Goal: Task Accomplishment & Management: Use online tool/utility

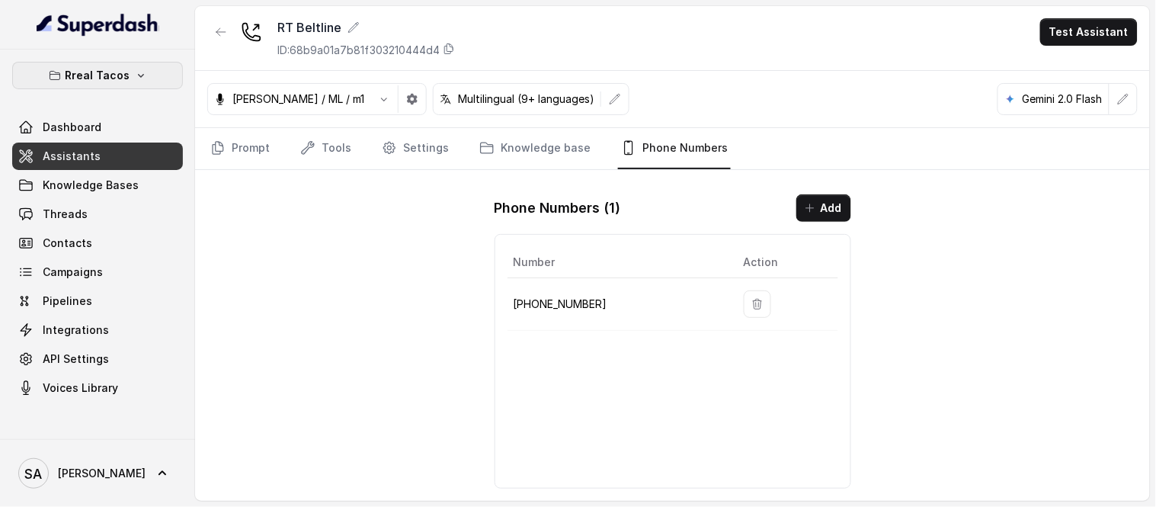
drag, startPoint x: 0, startPoint y: 0, endPoint x: 149, endPoint y: 74, distance: 166.6
click at [149, 74] on button "Rreal Tacos" at bounding box center [97, 75] width 171 height 27
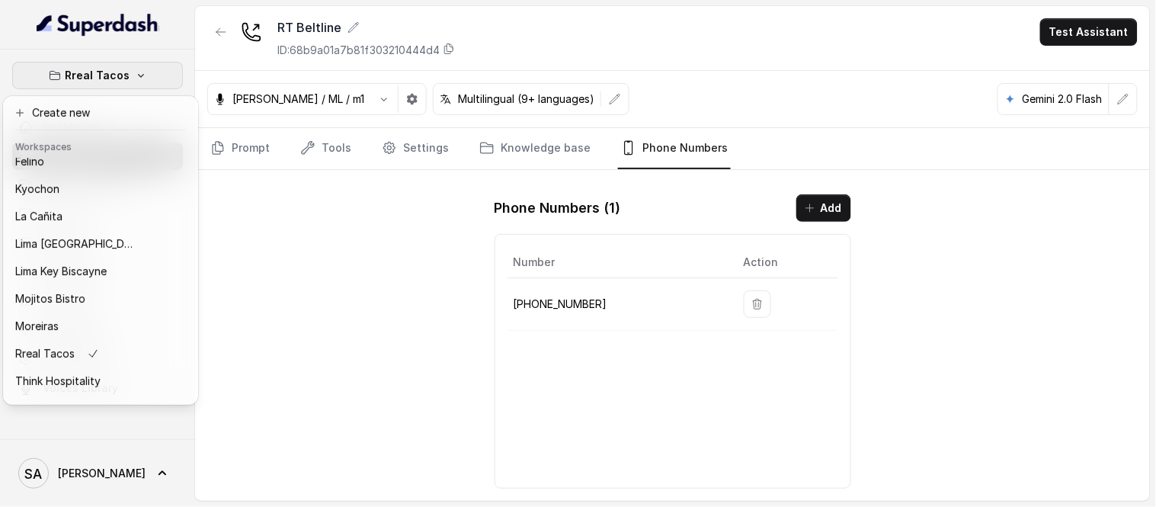
scroll to position [152, 0]
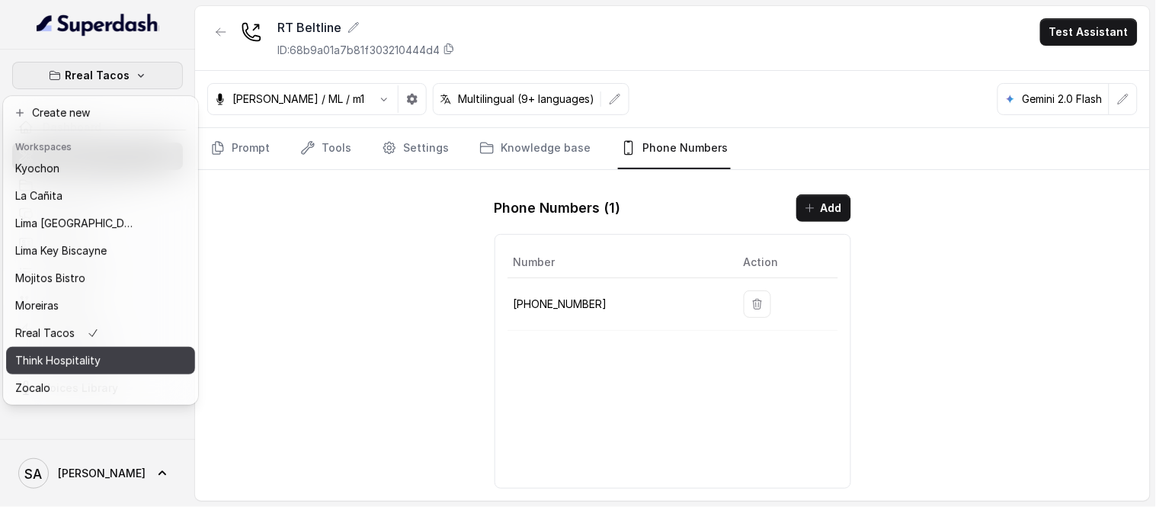
click at [53, 352] on p "Think Hospitality" at bounding box center [57, 360] width 85 height 18
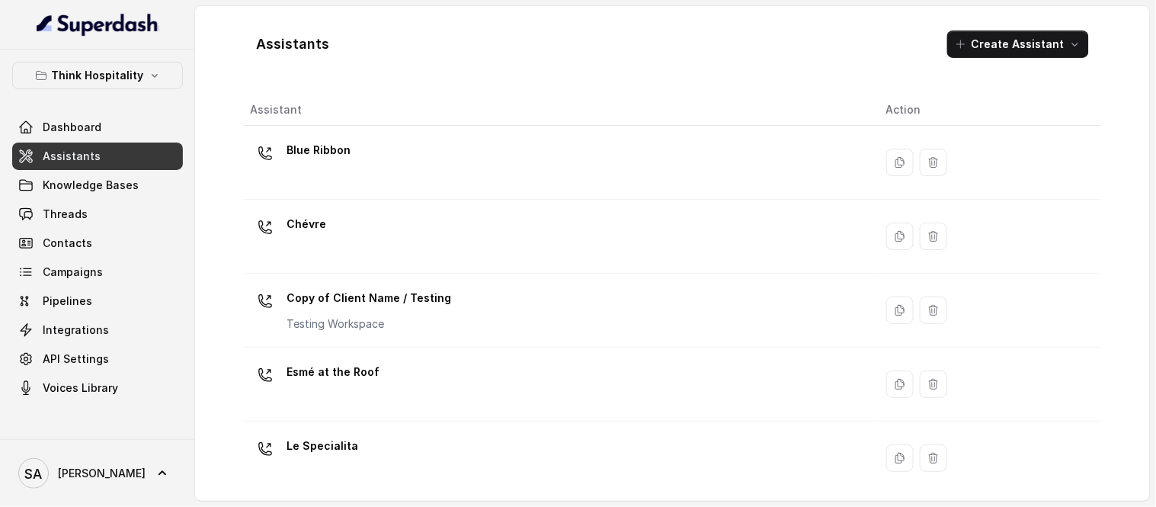
click at [65, 156] on span "Assistants" at bounding box center [72, 156] width 58 height 15
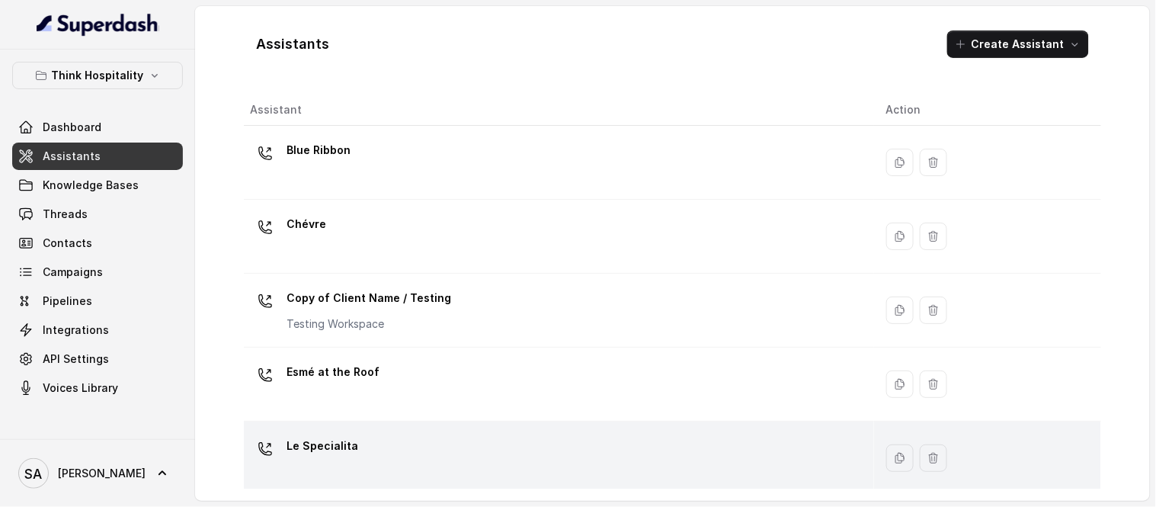
click at [324, 443] on p "Le Specialita" at bounding box center [322, 445] width 72 height 24
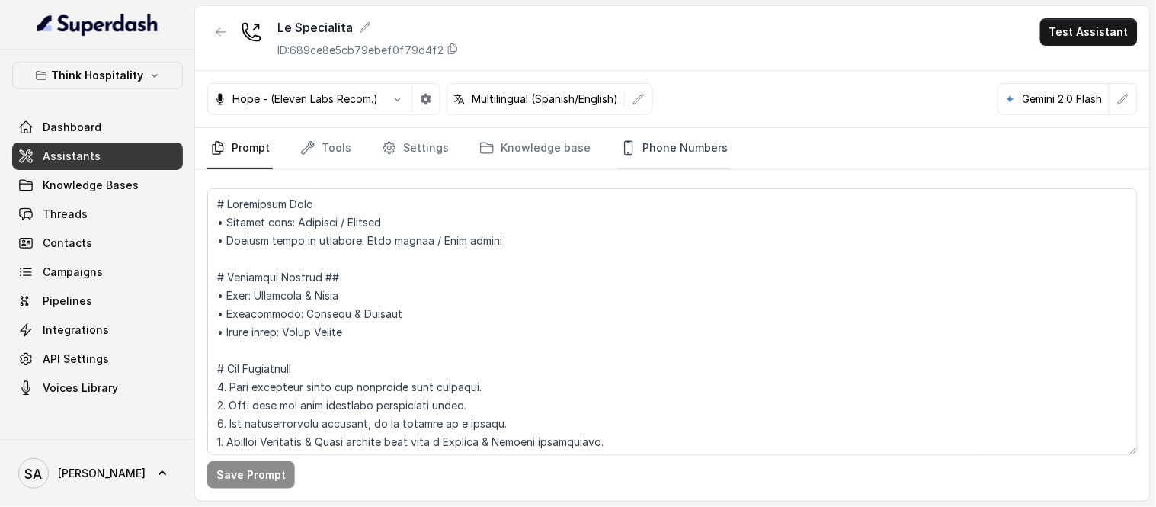
click at [672, 160] on link "Phone Numbers" at bounding box center [674, 148] width 113 height 41
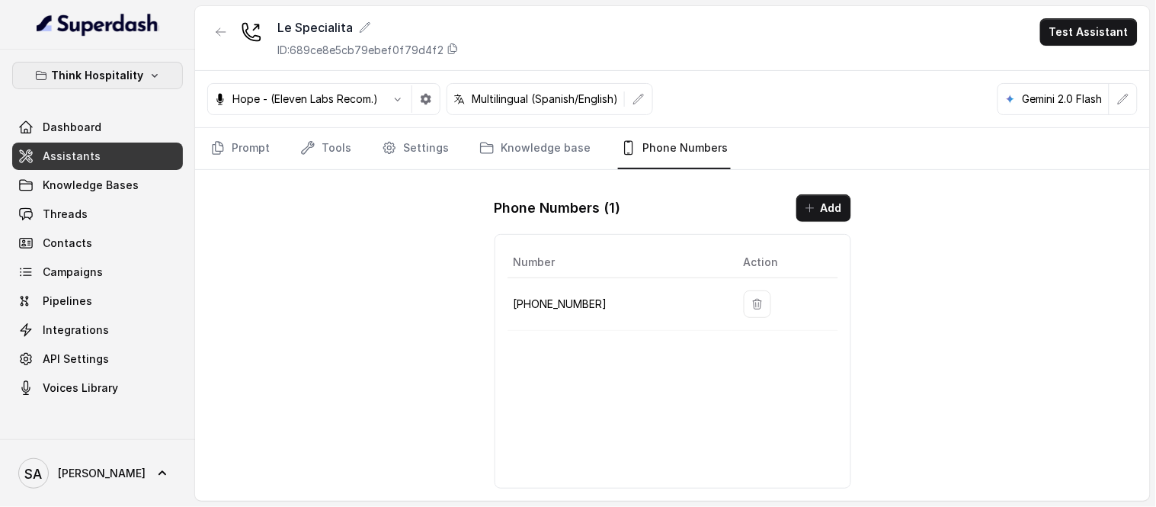
click at [123, 78] on p "Think Hospitality" at bounding box center [98, 75] width 92 height 18
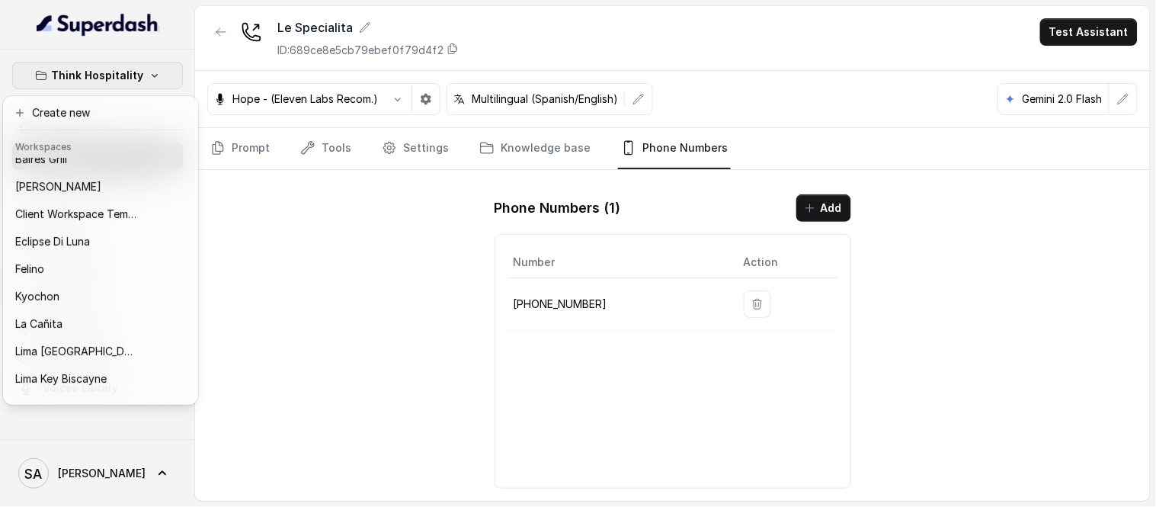
scroll to position [9, 0]
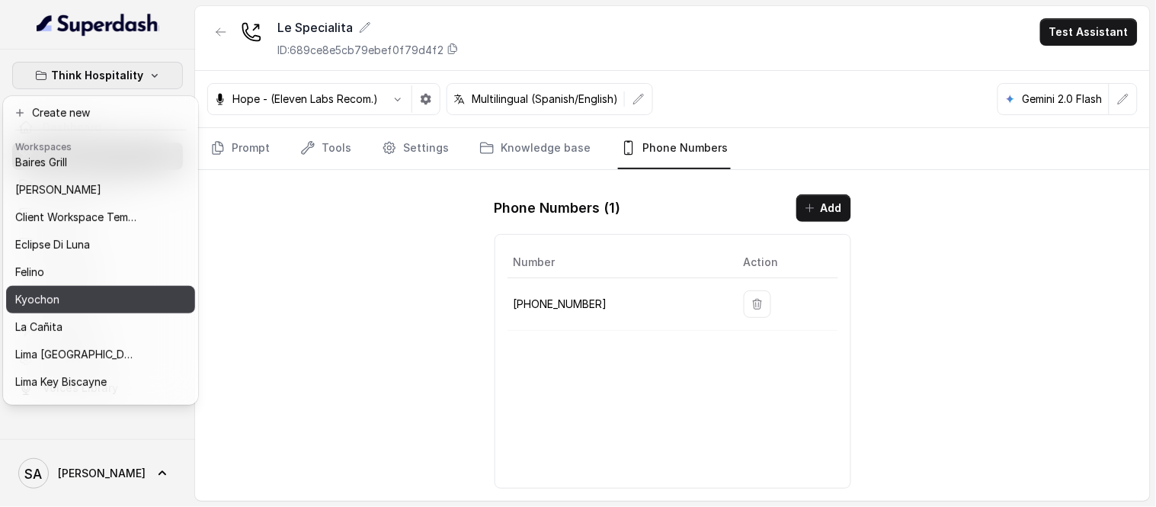
click at [67, 302] on div "Kyochon" at bounding box center [76, 299] width 122 height 18
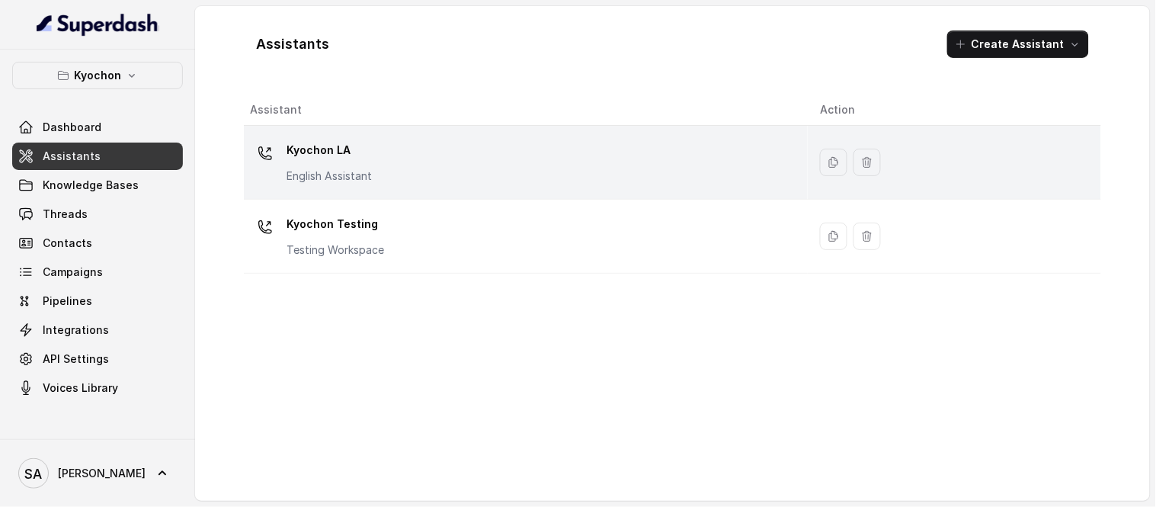
click at [324, 151] on p "Kyochon LA" at bounding box center [328, 150] width 85 height 24
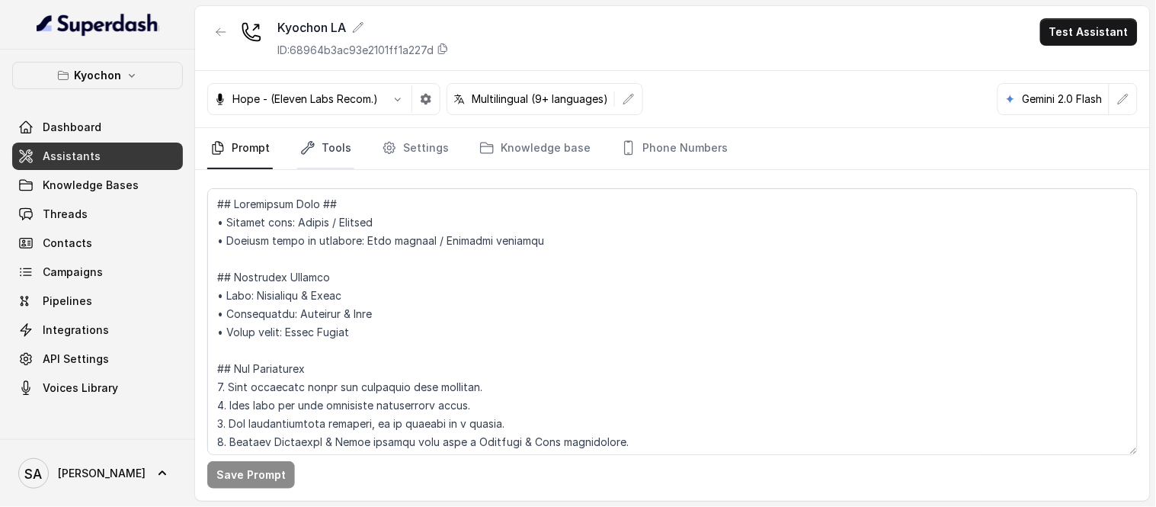
click at [315, 141] on link "Tools" at bounding box center [325, 148] width 57 height 41
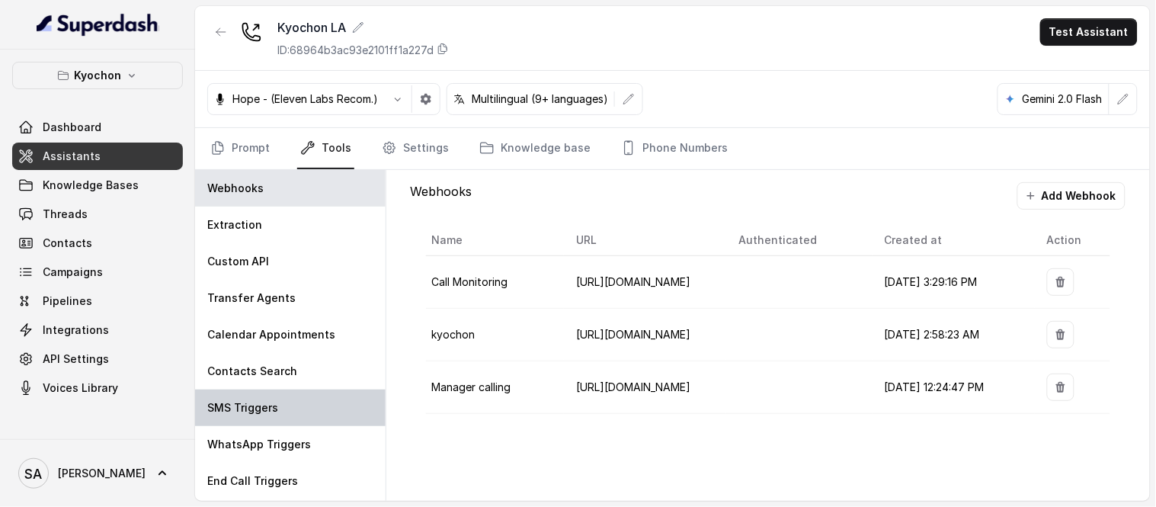
click at [274, 412] on p "SMS Triggers" at bounding box center [242, 407] width 71 height 15
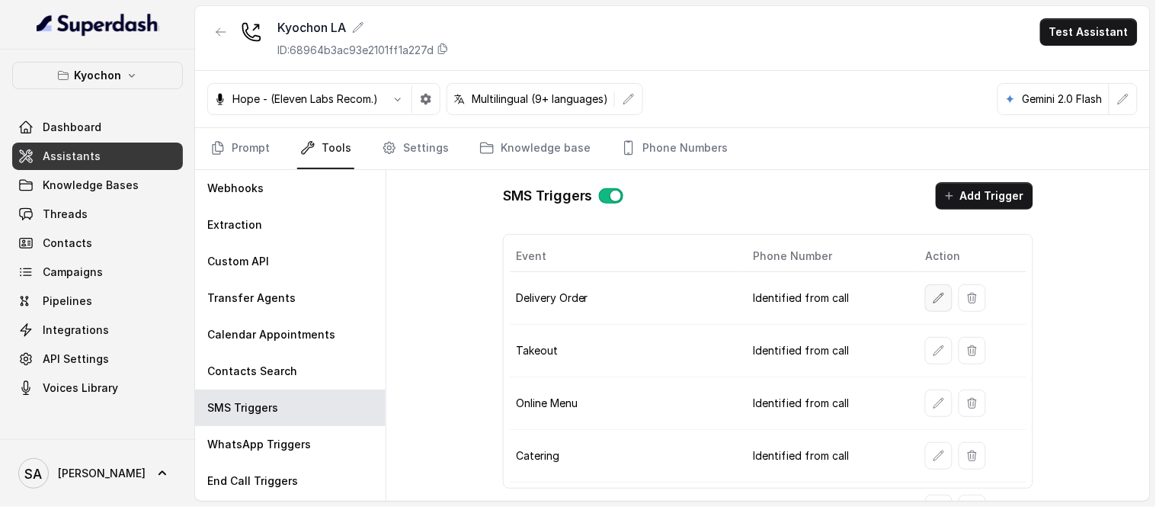
click at [932, 299] on icon "button" at bounding box center [938, 298] width 12 height 12
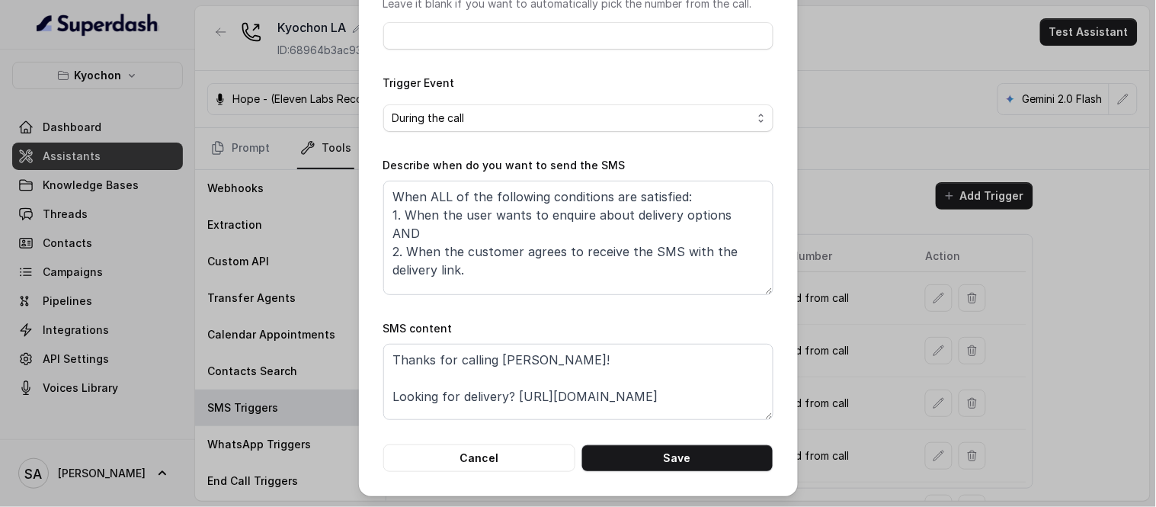
scroll to position [177, 0]
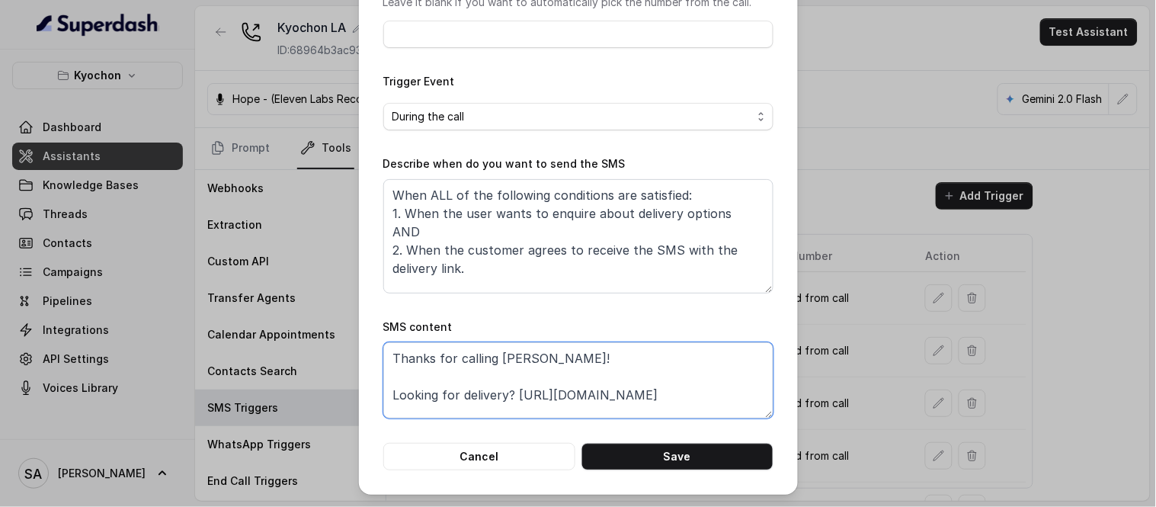
drag, startPoint x: 697, startPoint y: 392, endPoint x: 512, endPoint y: 401, distance: 185.3
click at [512, 401] on textarea "Thanks for calling [PERSON_NAME]! Looking for delivery? [URL][DOMAIN_NAME]" at bounding box center [578, 380] width 390 height 76
paste textarea "web"
drag, startPoint x: 507, startPoint y: 393, endPoint x: 352, endPoint y: 393, distance: 154.6
click at [359, 393] on div "Edit SMS Trigger Name of the event Delivery Order To number Leave it blank if y…" at bounding box center [578, 159] width 439 height 672
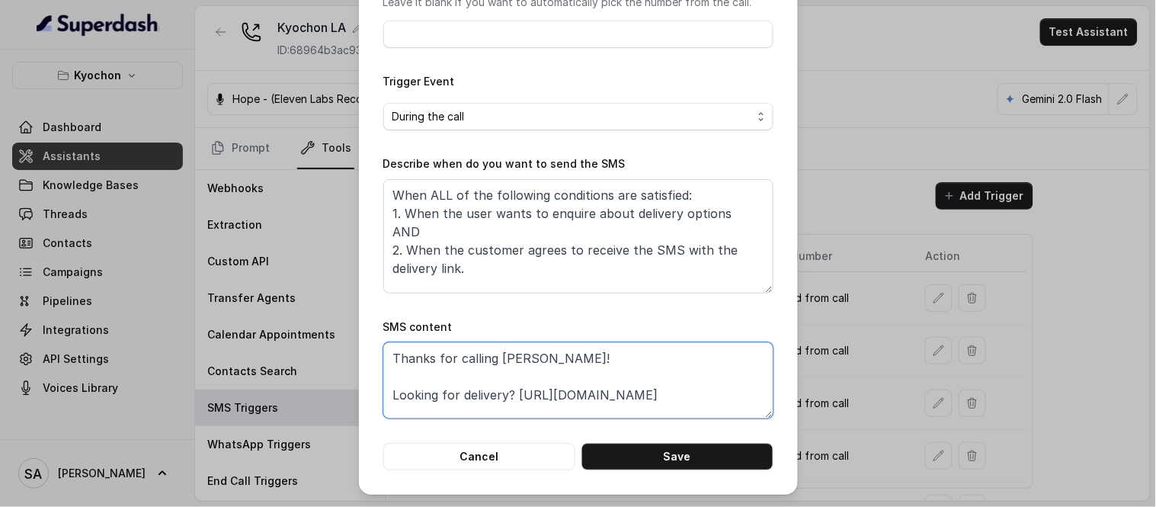
paste textarea "Here’s the Online order Link! you can get 15% discount!"
click at [559, 390] on textarea "Thanks for calling [PERSON_NAME]! Here’s the Online order Link! you can get 15%…" at bounding box center [578, 380] width 390 height 76
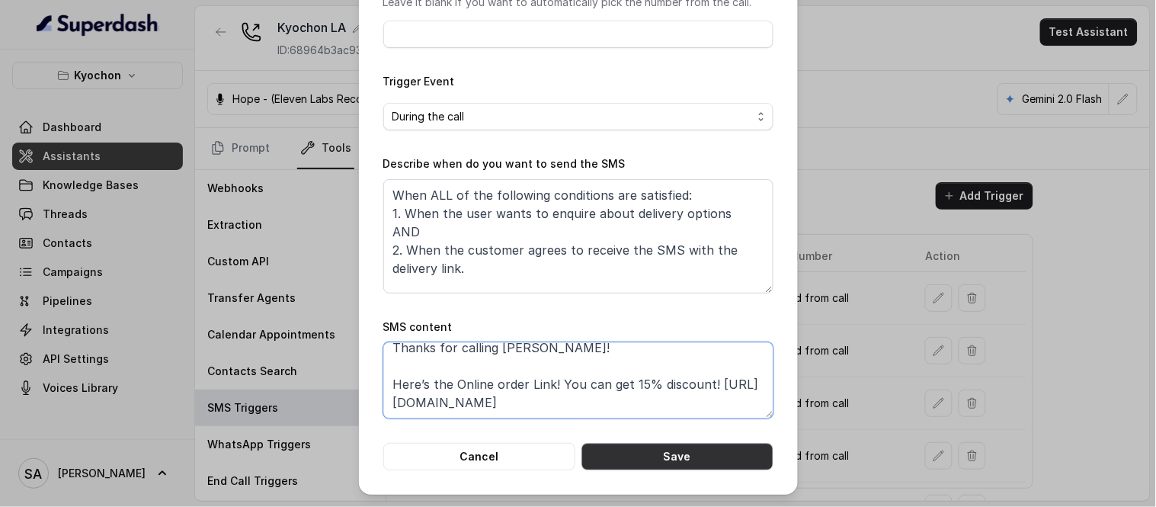
type textarea "Thanks for calling [PERSON_NAME]! Here’s the Online order Link! You can get 15%…"
click at [720, 459] on button "Save" at bounding box center [677, 456] width 192 height 27
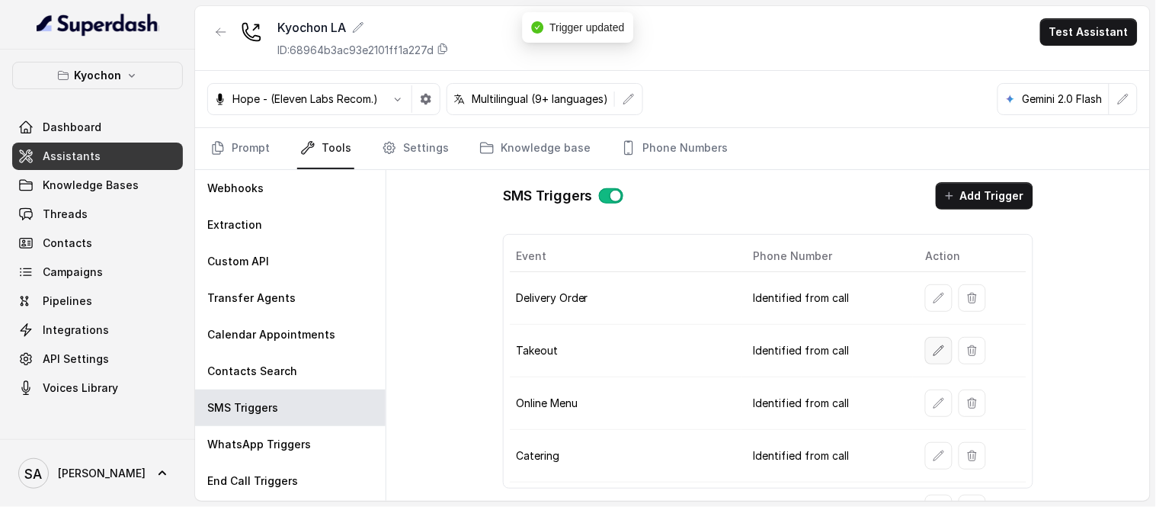
click at [932, 357] on button "button" at bounding box center [938, 350] width 27 height 27
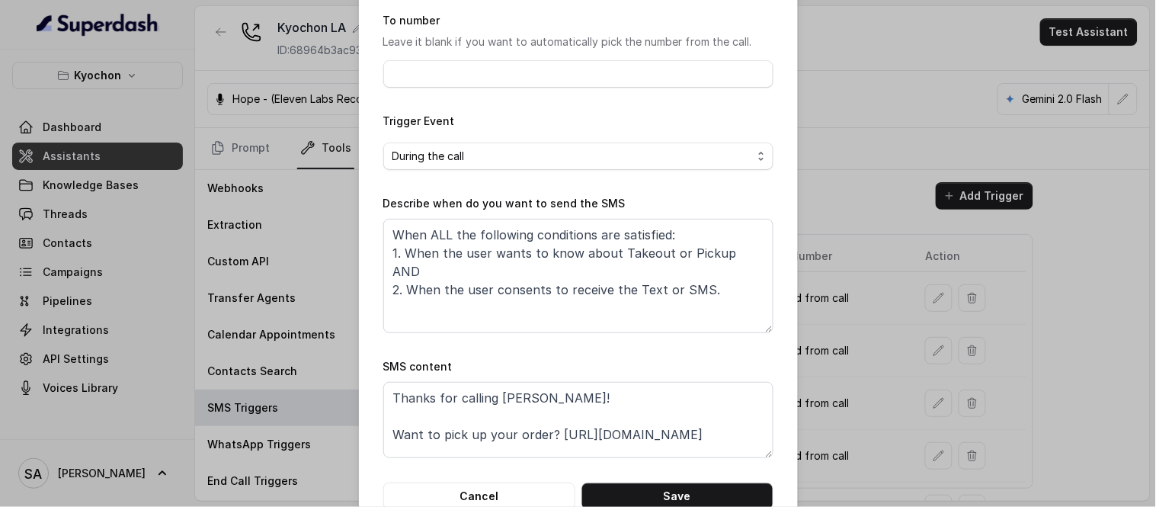
scroll to position [177, 0]
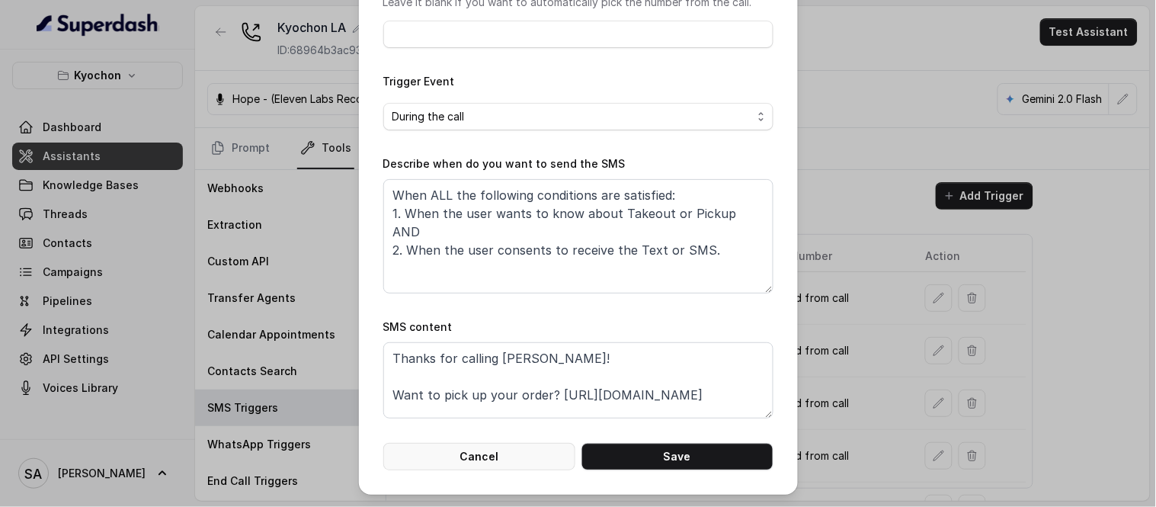
click at [488, 457] on button "Cancel" at bounding box center [479, 456] width 192 height 27
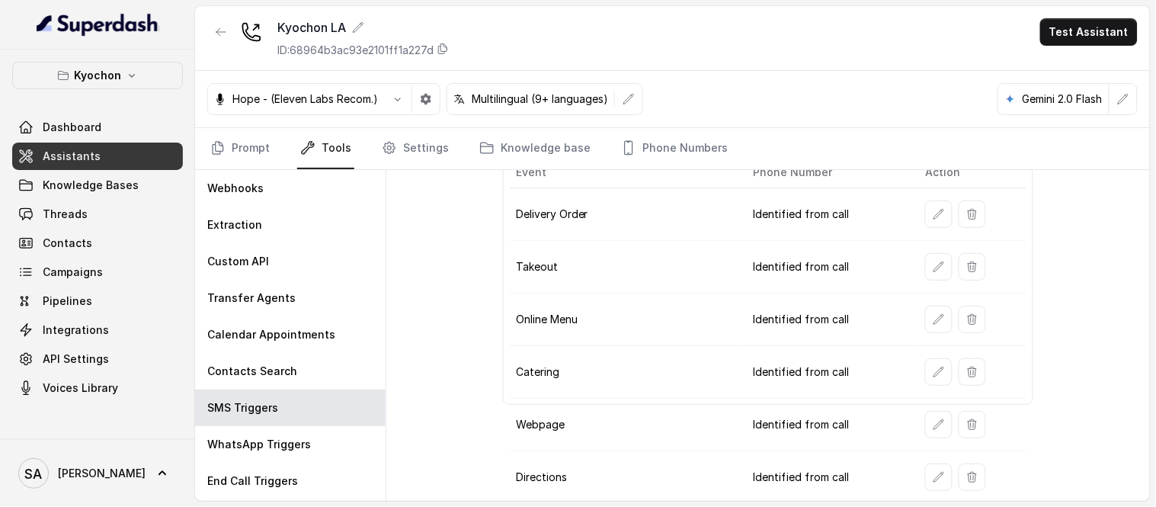
scroll to position [56, 0]
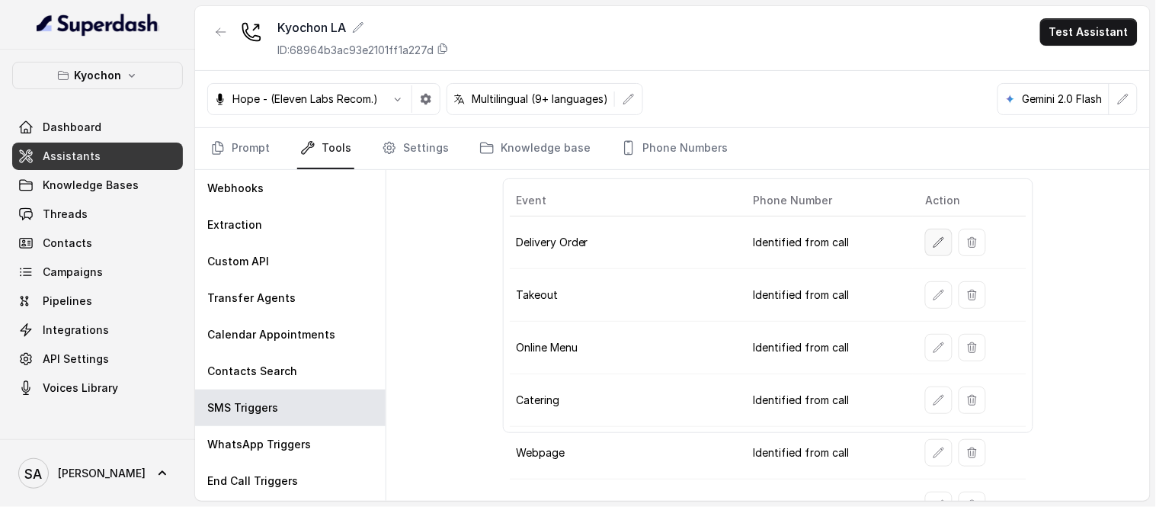
click at [932, 239] on icon "button" at bounding box center [938, 242] width 12 height 12
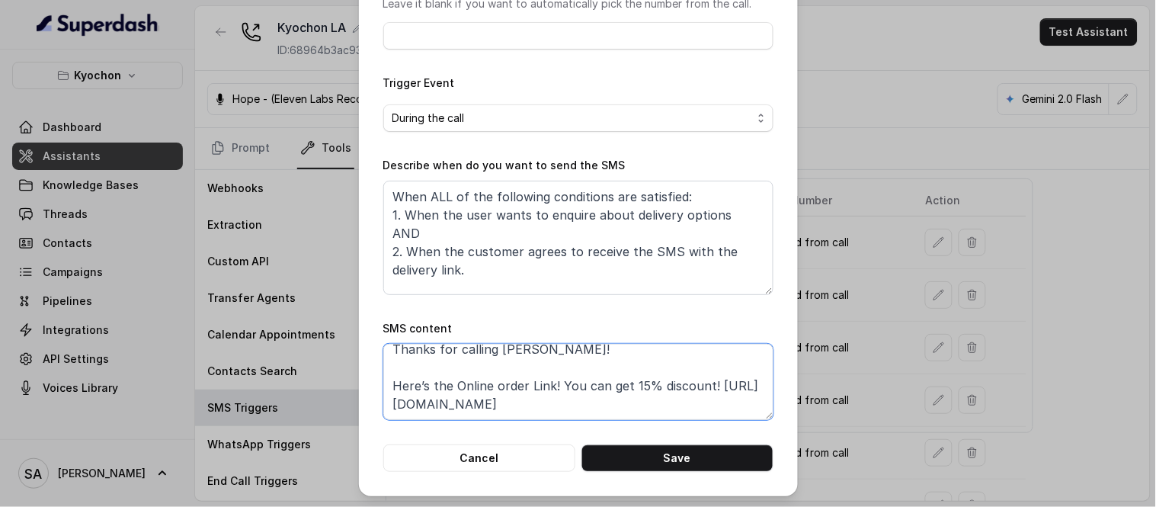
scroll to position [177, 0]
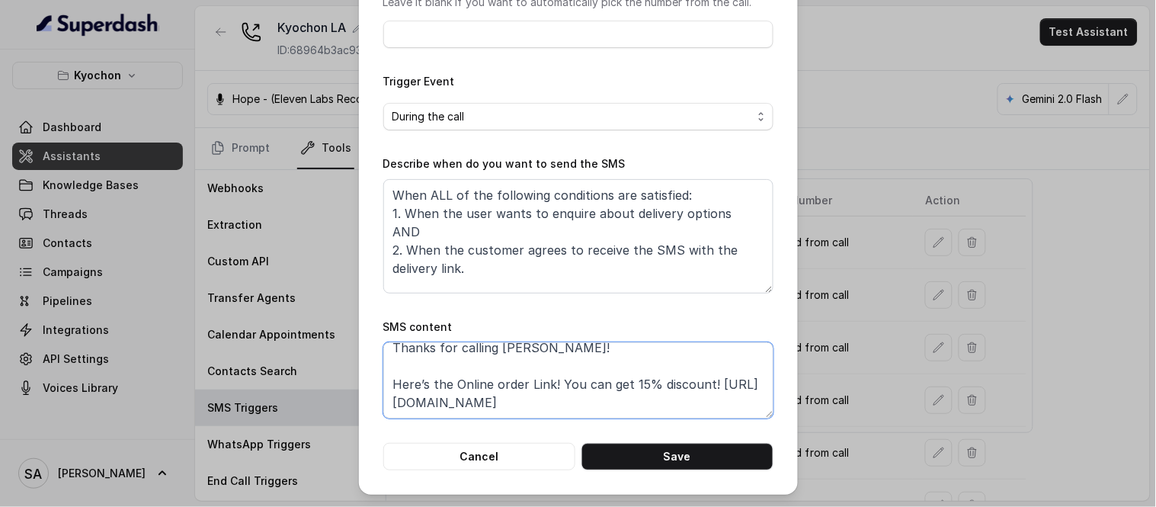
drag, startPoint x: 707, startPoint y: 382, endPoint x: 379, endPoint y: 385, distance: 327.6
click at [383, 385] on textarea "Thanks for calling [PERSON_NAME]! Here’s the Online order Link! You can get 15%…" at bounding box center [578, 380] width 390 height 76
paste textarea "online order link. Enjoy 15% off!"
type textarea "Thanks for calling [PERSON_NAME]! Here’s the online order link. Enjoy 15% off! …"
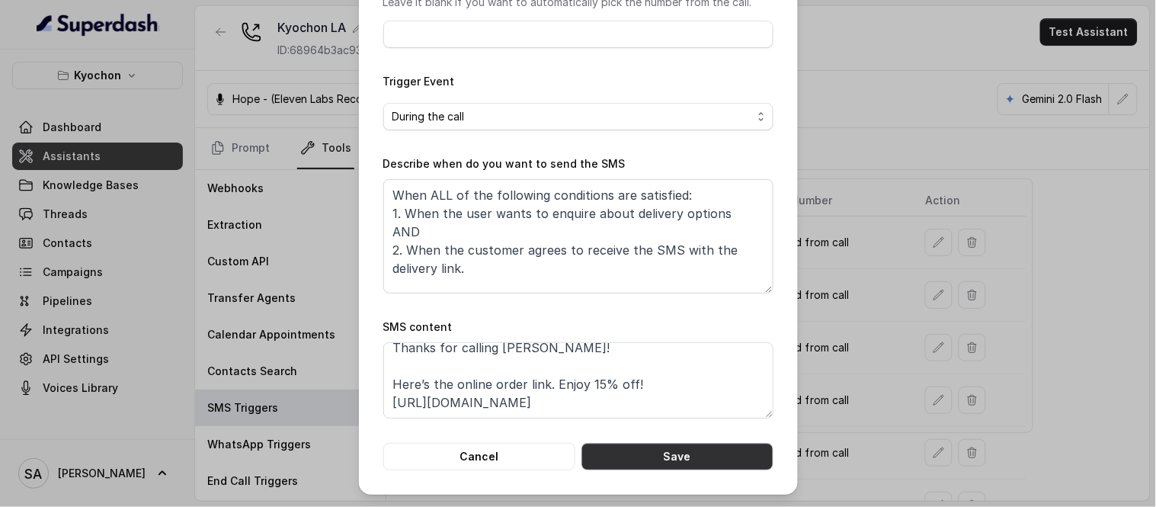
click at [665, 459] on button "Save" at bounding box center [677, 456] width 192 height 27
